Goal: Task Accomplishment & Management: Manage account settings

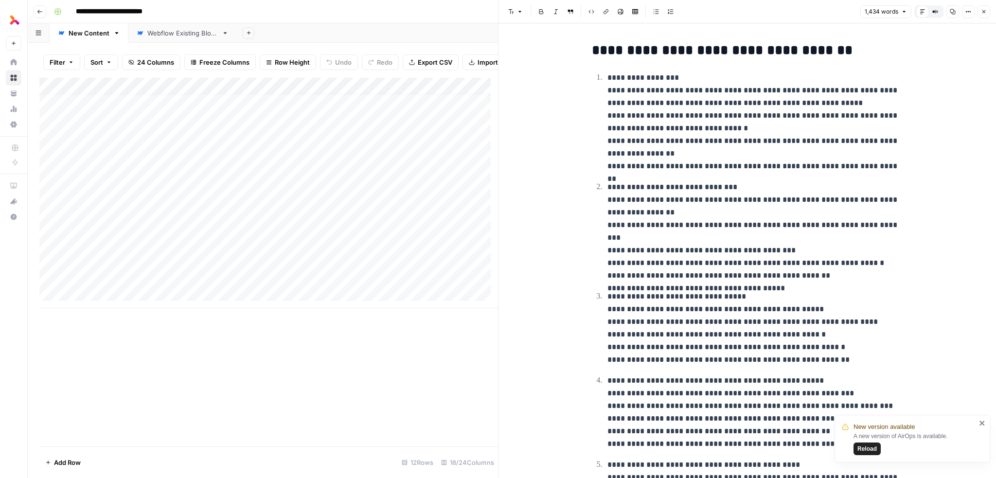
scroll to position [3745, 0]
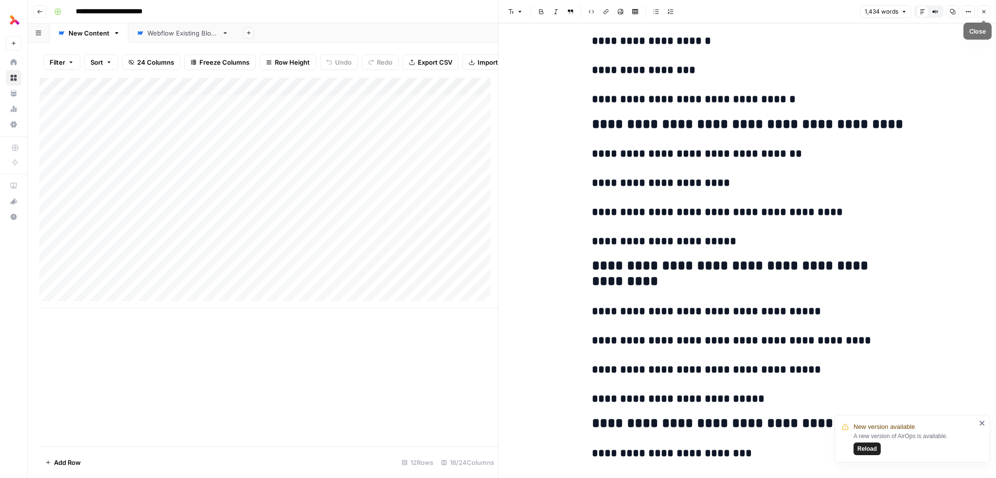
click at [984, 10] on icon "button" at bounding box center [984, 12] width 6 height 6
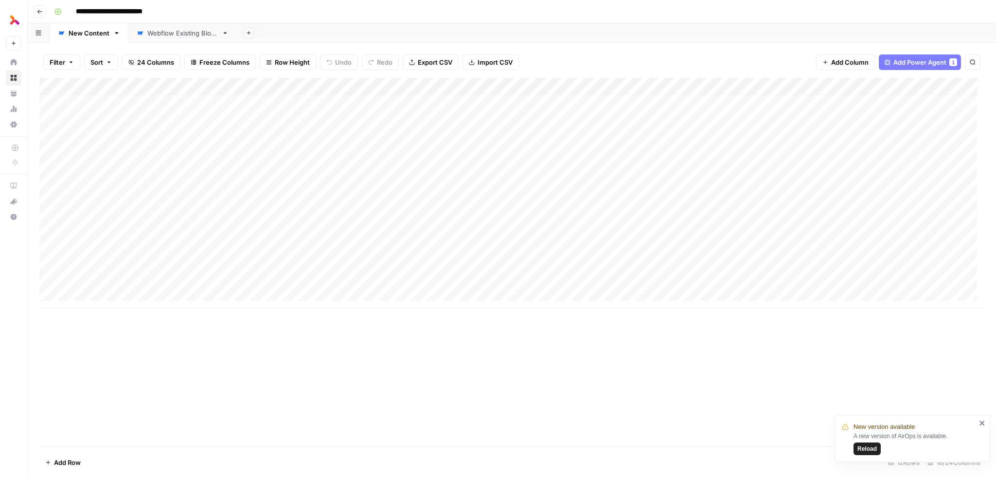
click at [326, 85] on div "Add Column" at bounding box center [511, 193] width 945 height 231
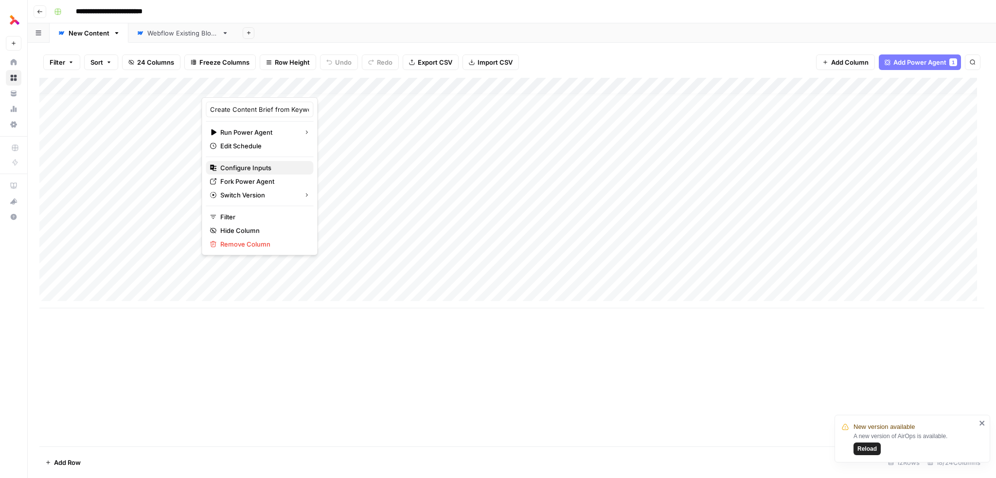
click at [257, 167] on span "Configure Inputs" at bounding box center [262, 168] width 85 height 10
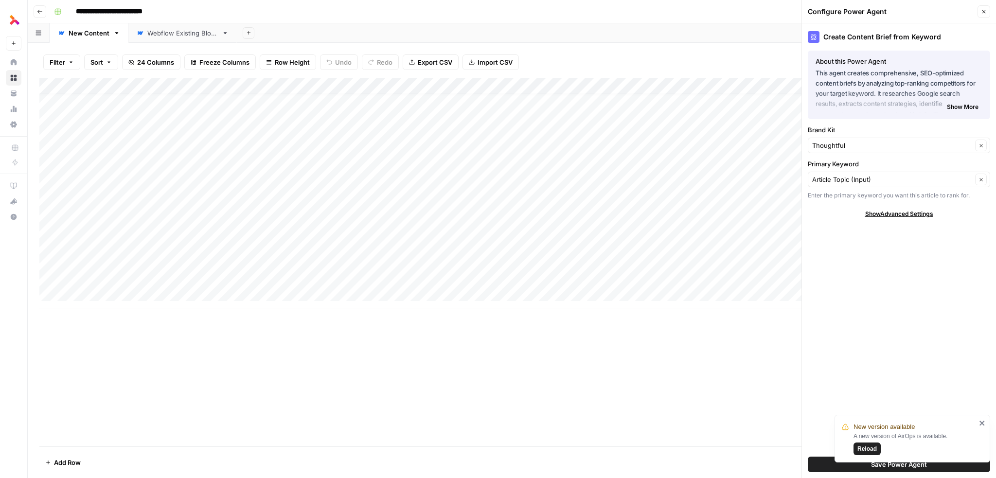
click at [900, 214] on span "Show Advanced Settings" at bounding box center [899, 214] width 68 height 9
click at [982, 11] on icon "button" at bounding box center [984, 12] width 6 height 6
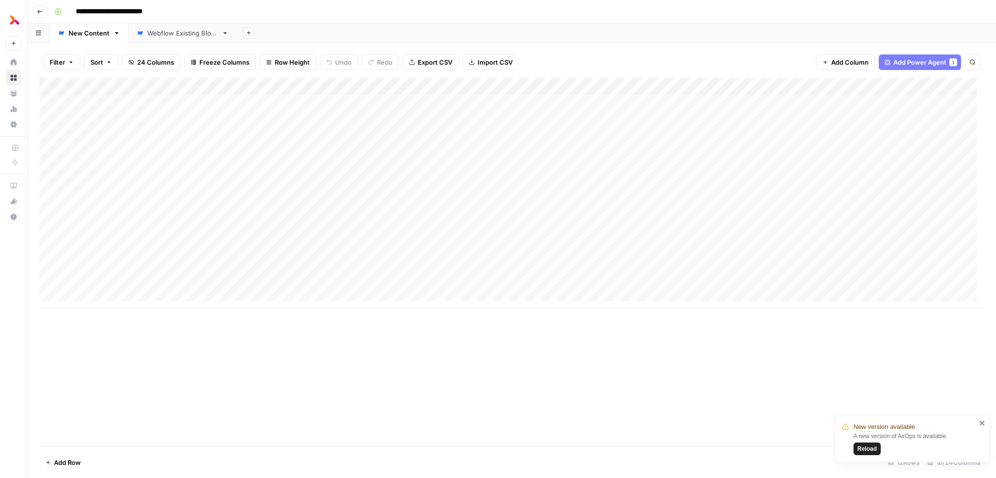
scroll to position [7, 0]
click at [734, 85] on div "Add Column" at bounding box center [511, 193] width 945 height 231
click at [603, 32] on div "Add Sheet" at bounding box center [616, 32] width 759 height 19
click at [115, 33] on icon "button" at bounding box center [116, 33] width 3 height 2
click at [136, 64] on span "Duplicate Sheet" at bounding box center [154, 65] width 47 height 10
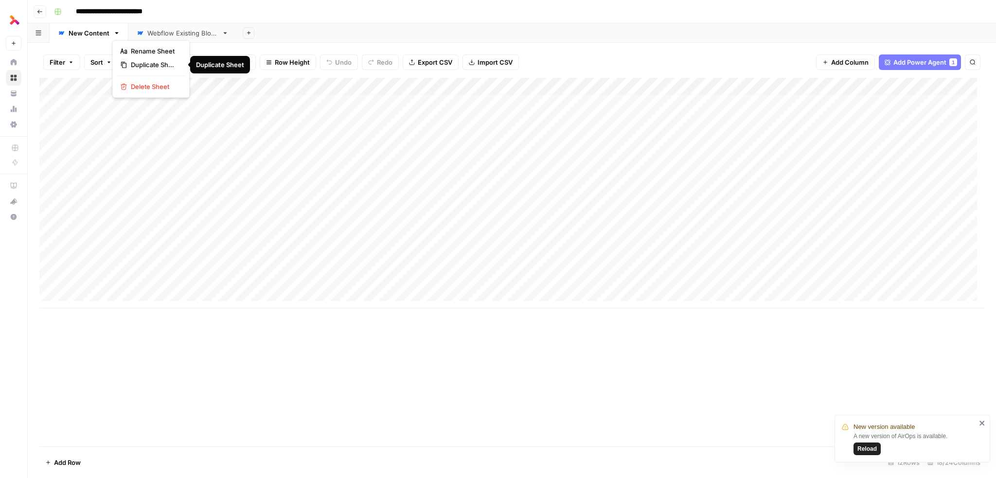
click at [136, 64] on button "24 Columns" at bounding box center [151, 62] width 58 height 16
click at [268, 36] on div "New Content" at bounding box center [276, 33] width 41 height 10
click at [303, 31] on icon "button" at bounding box center [304, 33] width 7 height 7
click at [318, 54] on span "Rename Sheet" at bounding box center [341, 51] width 47 height 10
click at [294, 29] on input "**********" at bounding box center [276, 33] width 41 height 13
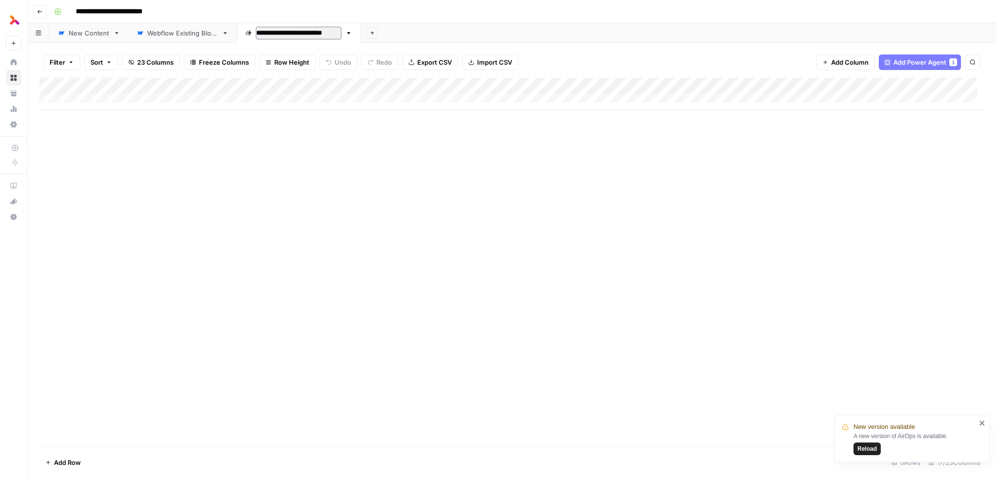
type input "**********"
drag, startPoint x: 294, startPoint y: 37, endPoint x: 193, endPoint y: 36, distance: 100.7
click at [193, 36] on div "New Content Webflow Existing Blogs New Content - Brief Included Add Sheet" at bounding box center [512, 32] width 968 height 19
